Goal: Task Accomplishment & Management: Manage account settings

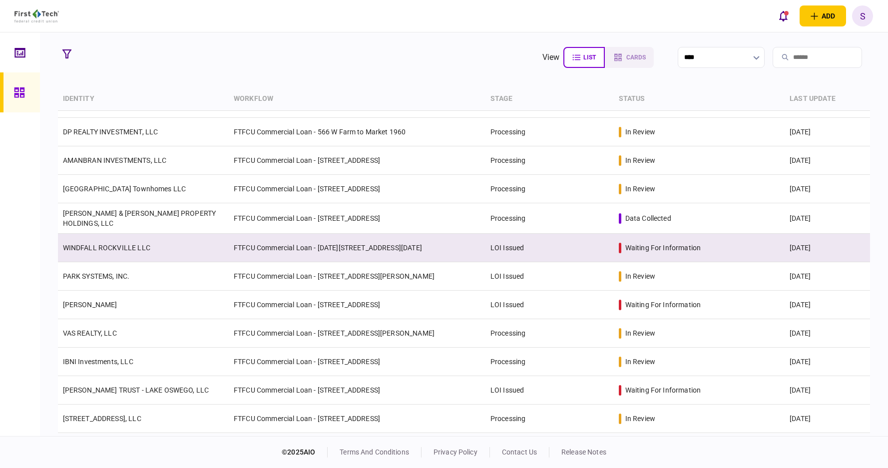
scroll to position [100, 0]
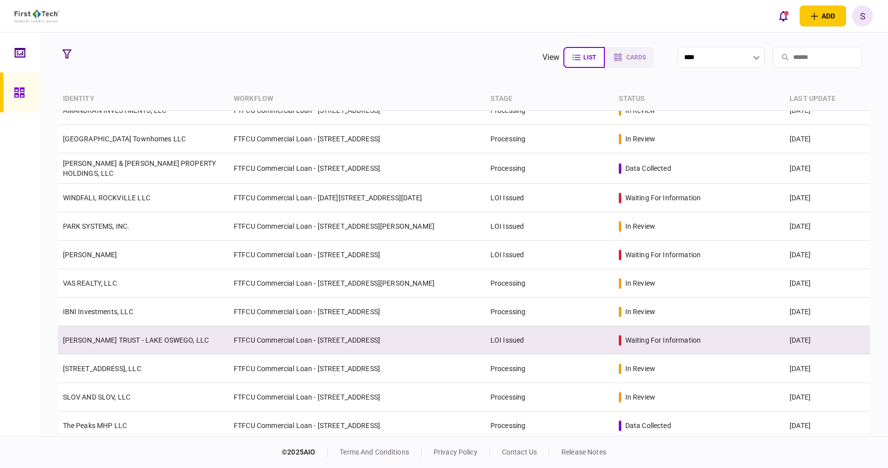
click at [170, 339] on link "[PERSON_NAME] TRUST - LAKE OSWEGO, LLC" at bounding box center [136, 340] width 146 height 8
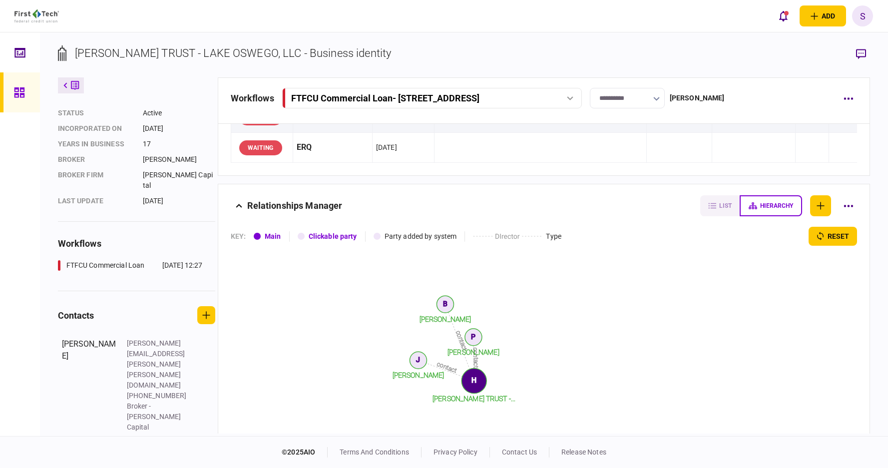
scroll to position [71, 0]
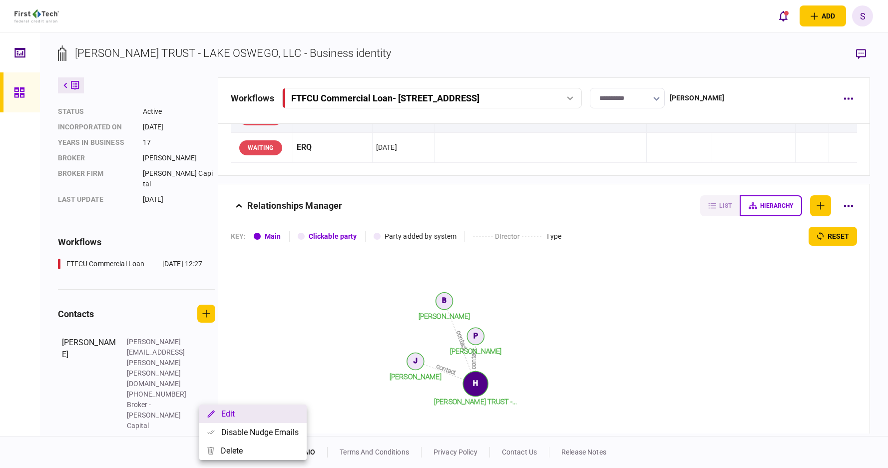
click at [242, 409] on button "Edit" at bounding box center [252, 414] width 107 height 18
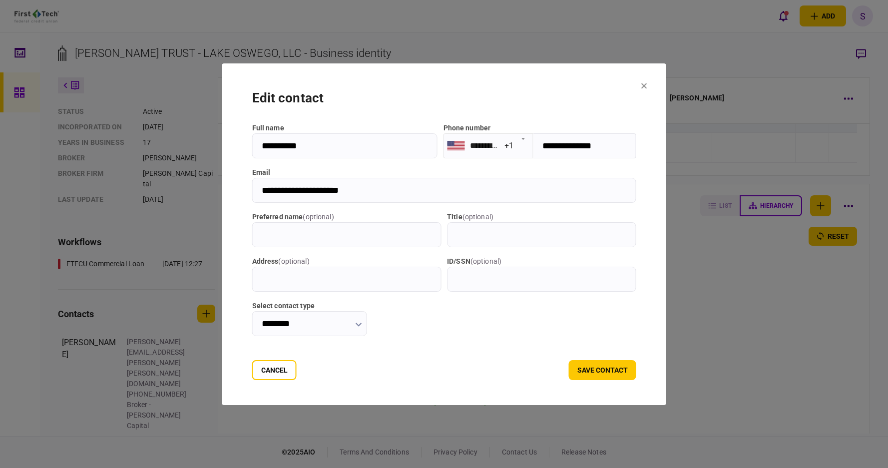
click at [418, 179] on input "**********" at bounding box center [444, 190] width 384 height 25
drag, startPoint x: 414, startPoint y: 185, endPoint x: 169, endPoint y: 196, distance: 245.1
click at [169, 196] on div "**********" at bounding box center [444, 234] width 888 height 468
click at [589, 370] on button "save contact" at bounding box center [602, 370] width 67 height 20
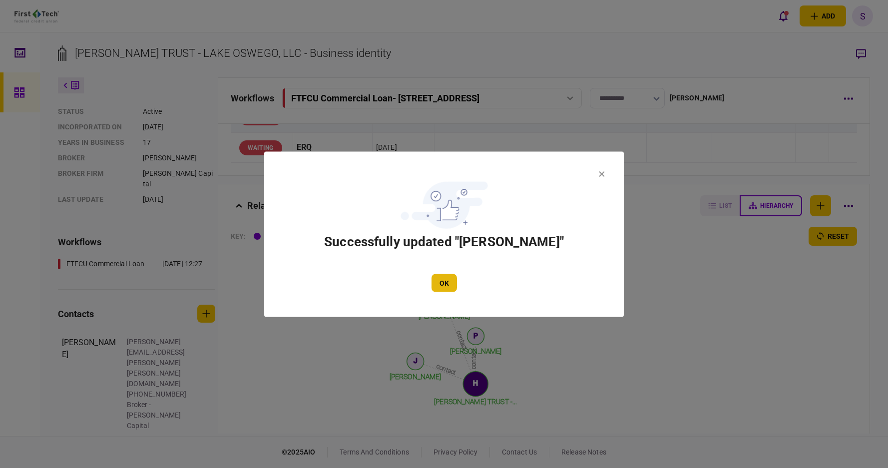
click at [435, 284] on button "OK" at bounding box center [444, 283] width 25 height 18
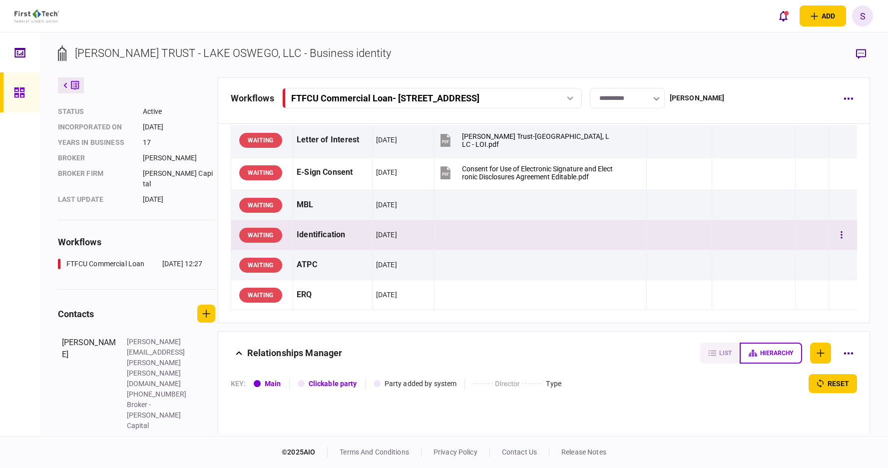
scroll to position [0, 0]
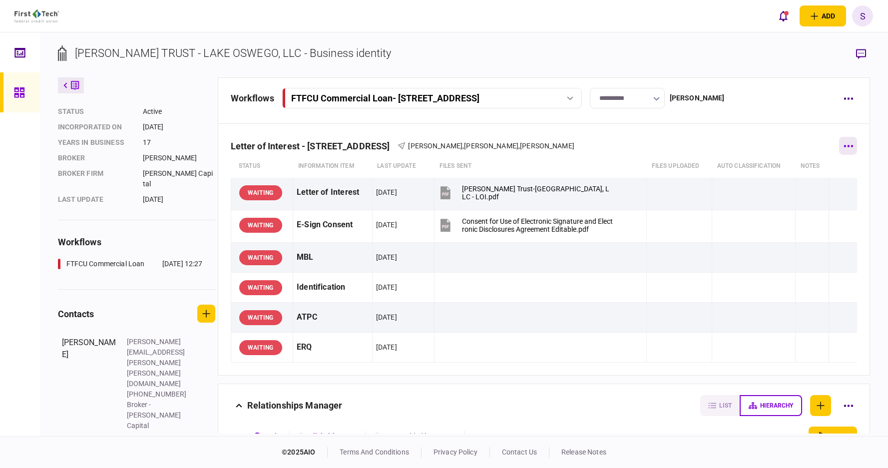
click at [842, 147] on button "button" at bounding box center [849, 146] width 18 height 18
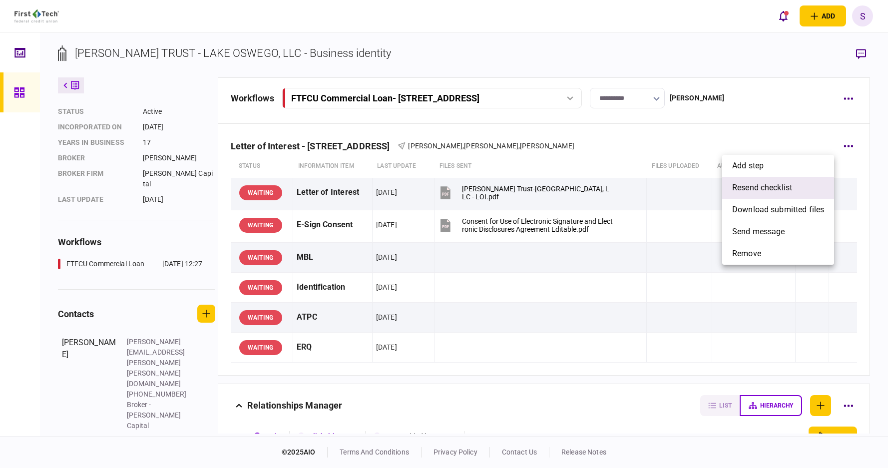
click at [792, 187] on span "resend checklist" at bounding box center [763, 188] width 60 height 12
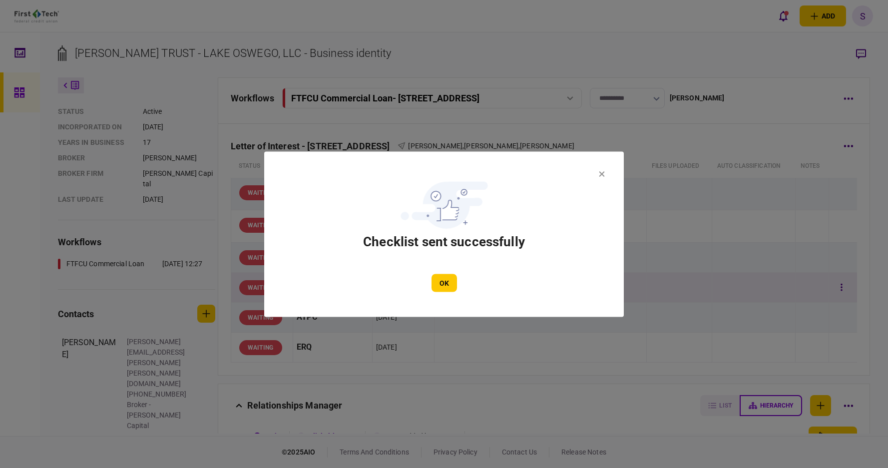
click at [442, 283] on button "OK" at bounding box center [444, 283] width 25 height 18
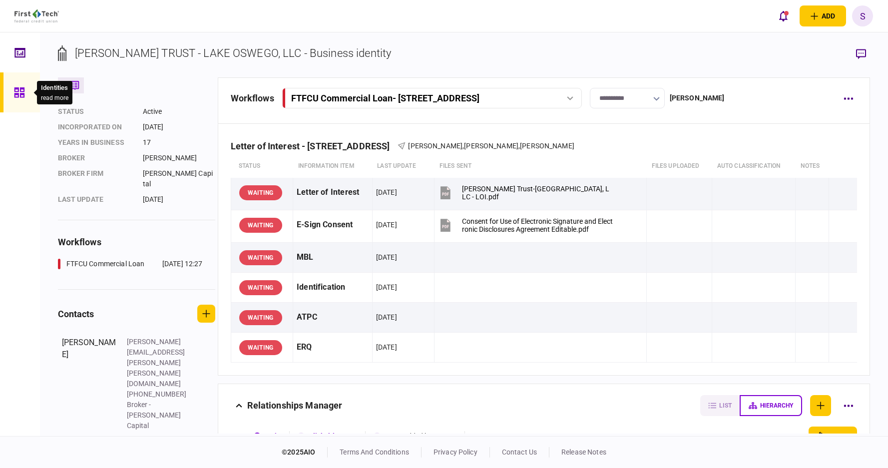
click at [16, 94] on icon at bounding box center [19, 92] width 10 height 10
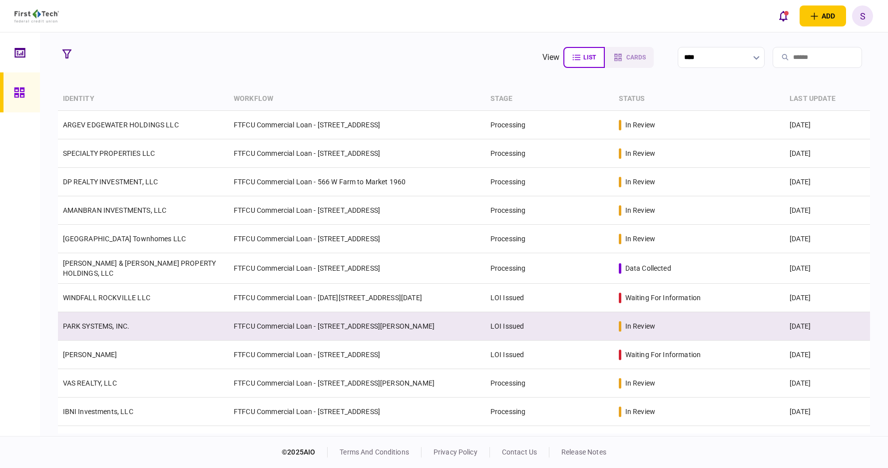
click at [569, 317] on td "LOI Issued" at bounding box center [550, 326] width 128 height 28
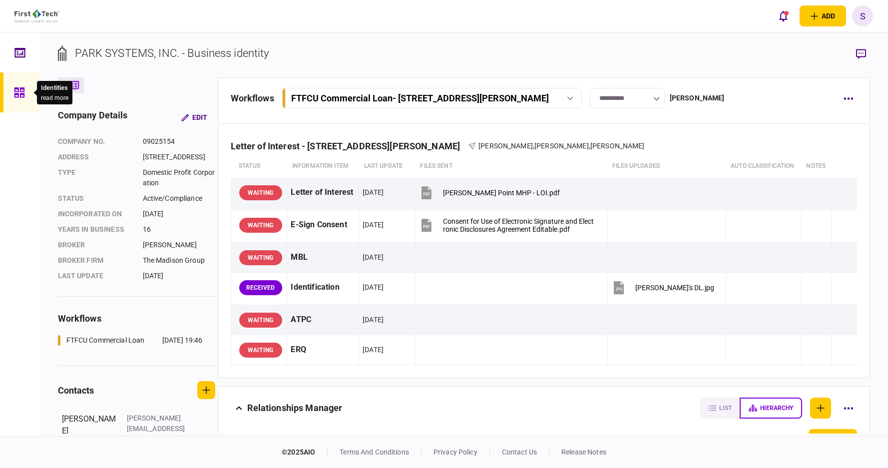
click at [18, 85] on div at bounding box center [22, 92] width 16 height 40
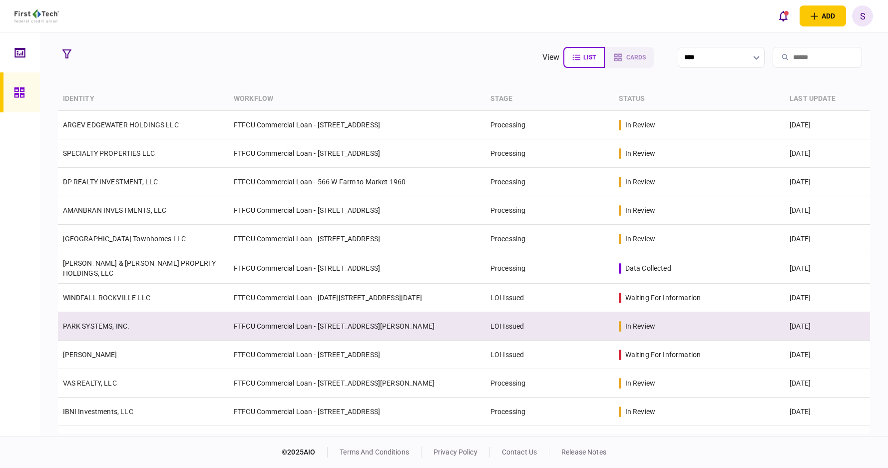
click at [525, 329] on td "LOI Issued" at bounding box center [550, 326] width 128 height 28
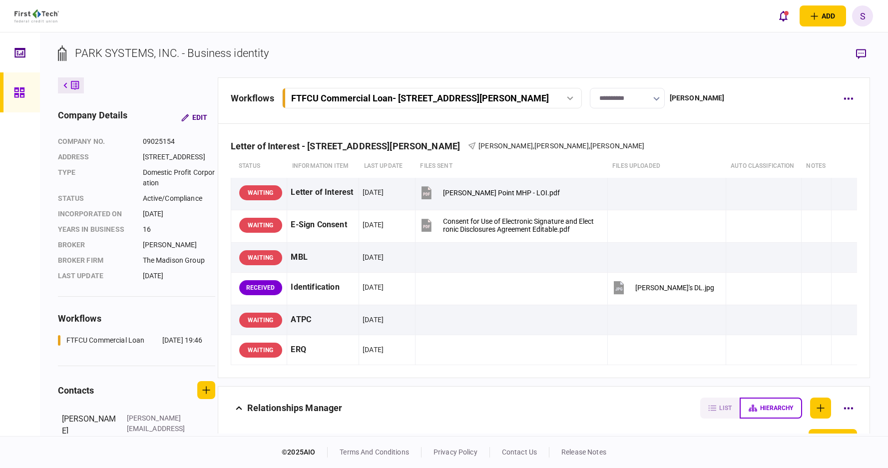
click at [22, 95] on icon at bounding box center [19, 92] width 11 height 11
